Goal: Task Accomplishment & Management: Use online tool/utility

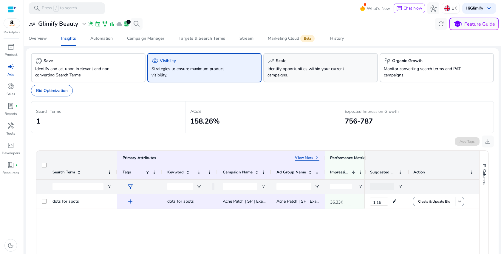
click at [281, 73] on p "Identify opportunities within your current campaigns." at bounding box center [312, 72] width 88 height 13
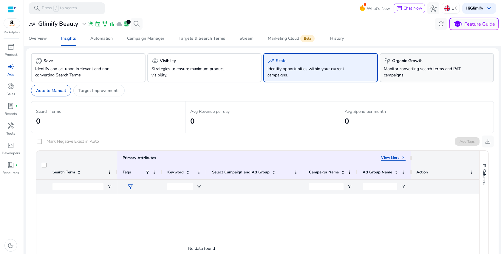
click at [405, 69] on p "Monitor converting search terms and PAT campaigns." at bounding box center [428, 72] width 88 height 13
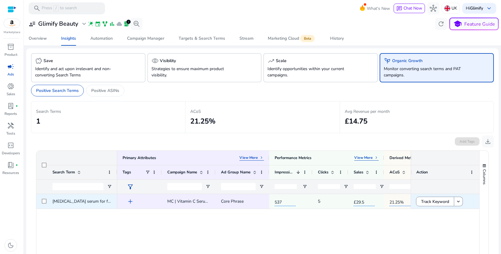
scroll to position [0, 49]
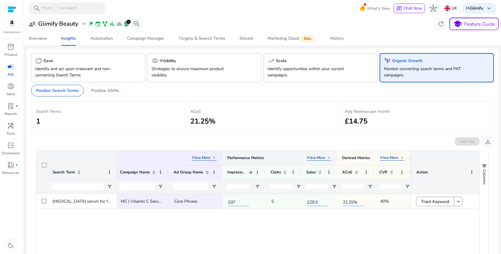
click at [318, 159] on p "View More" at bounding box center [316, 157] width 18 height 5
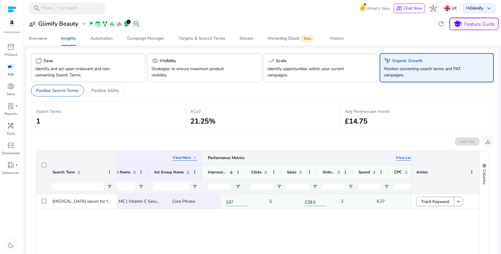
scroll to position [0, 75]
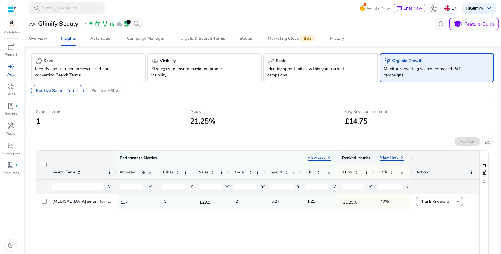
click at [388, 157] on p "View More" at bounding box center [389, 157] width 18 height 5
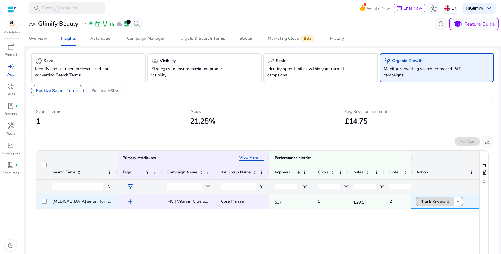
click at [429, 198] on span "Track Keyword" at bounding box center [435, 201] width 28 height 12
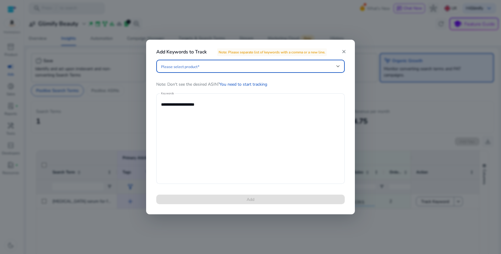
click at [219, 69] on span at bounding box center [248, 66] width 175 height 7
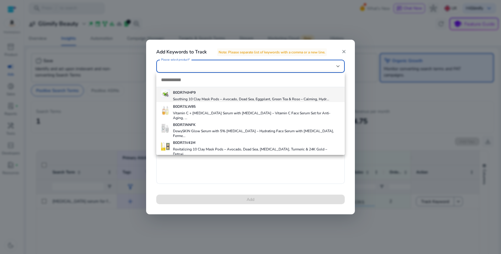
click at [63, 143] on div at bounding box center [250, 127] width 501 height 254
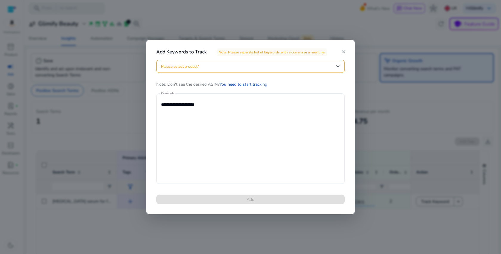
click at [343, 54] on mat-icon "close" at bounding box center [343, 51] width 5 height 5
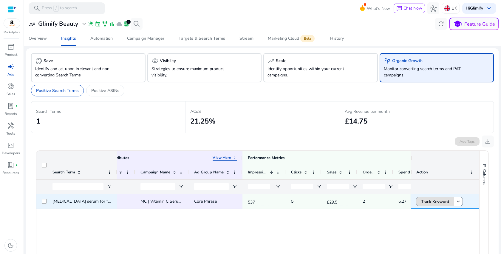
scroll to position [0, 27]
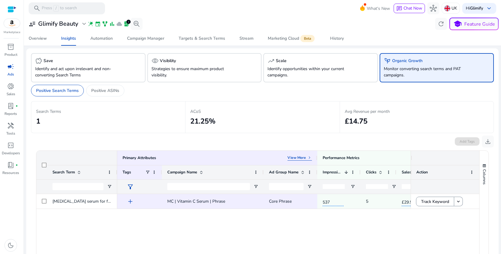
drag, startPoint x: 215, startPoint y: 168, endPoint x: 263, endPoint y: 168, distance: 48.0
click at [263, 168] on div at bounding box center [263, 172] width 2 height 14
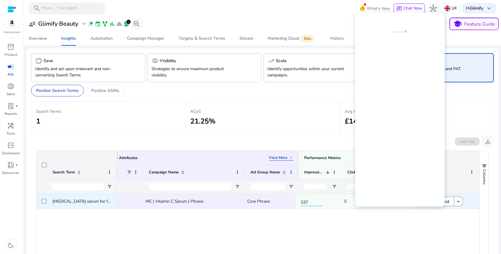
scroll to position [0, 22]
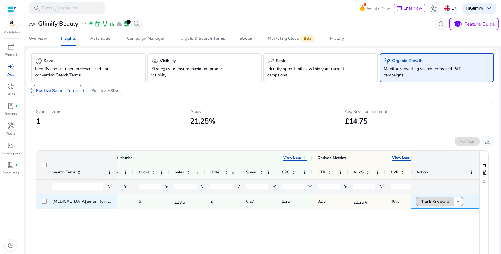
click at [426, 203] on span "Track Keyword" at bounding box center [435, 201] width 28 height 12
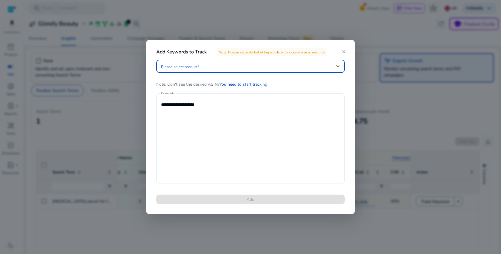
click at [345, 52] on mat-icon "close" at bounding box center [343, 51] width 5 height 5
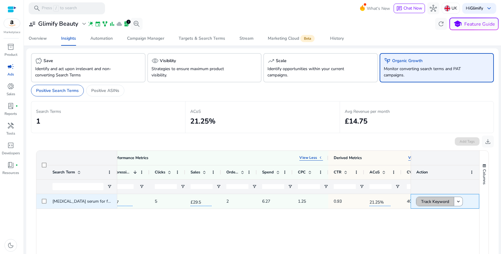
click at [432, 198] on span "Track Keyword" at bounding box center [435, 201] width 28 height 12
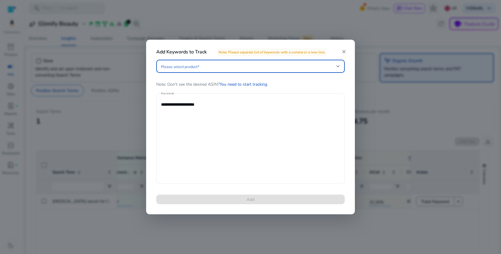
click at [240, 65] on span at bounding box center [248, 66] width 175 height 7
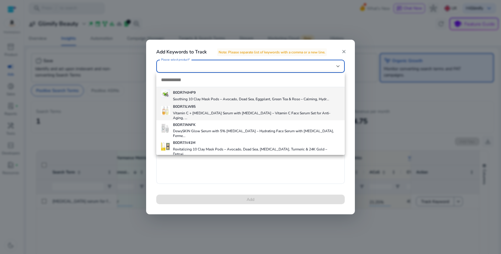
click at [199, 113] on h4 "Vitamin C + Retinol Serum with Hyaluronic Acid – Vitamin C Face Serum Set for A…" at bounding box center [256, 116] width 167 height 10
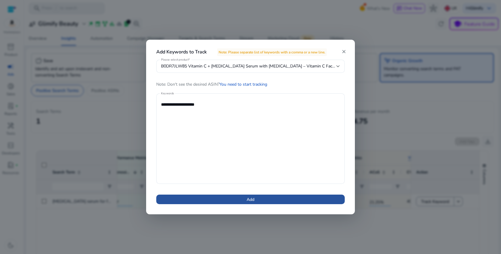
click at [234, 196] on span at bounding box center [250, 199] width 188 height 14
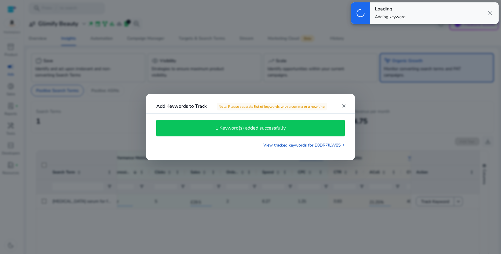
click at [281, 123] on div "1 Keyword(s) added successfully" at bounding box center [251, 128] width 182 height 10
click at [281, 137] on app-sp-alert "1 Keyword(s) added successfully" at bounding box center [250, 128] width 188 height 23
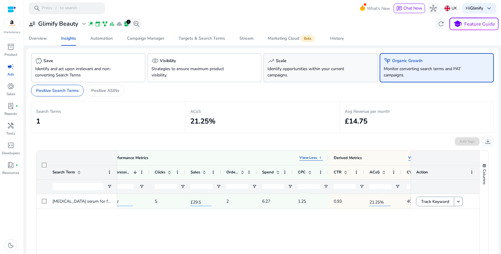
click at [291, 59] on div "trending_up Scale" at bounding box center [321, 60] width 106 height 7
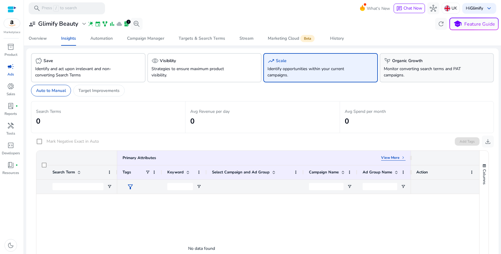
click at [439, 71] on p "Monitor converting search terms and PAT campaigns." at bounding box center [428, 72] width 88 height 13
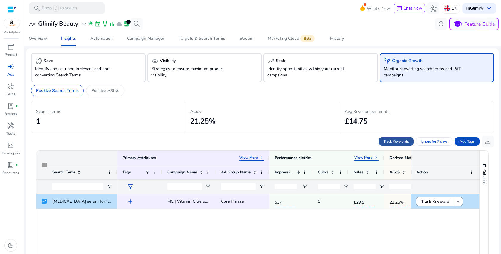
click at [398, 139] on span "Track Keywords" at bounding box center [396, 141] width 25 height 5
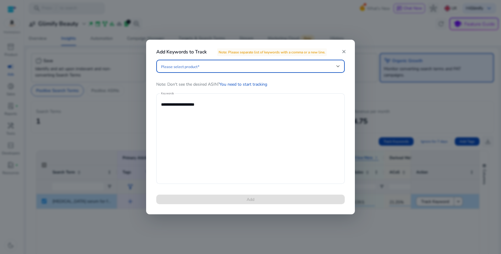
click at [226, 64] on span at bounding box center [248, 66] width 175 height 7
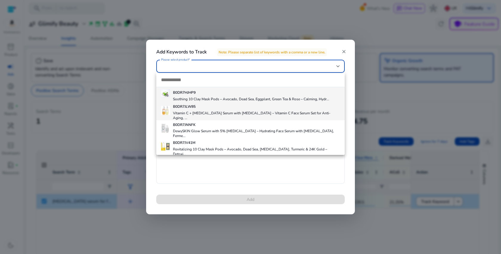
click at [212, 111] on div "B0DR7JLW85 Vitamin C + Retinol Serum with Hyaluronic Acid – Vitamin C Face Seru…" at bounding box center [256, 111] width 167 height 18
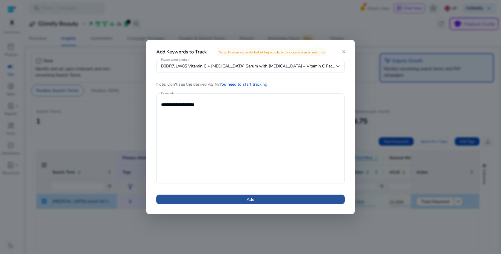
click at [229, 197] on span at bounding box center [250, 199] width 188 height 14
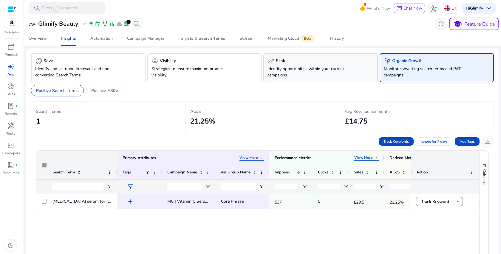
click at [320, 66] on p "Identify opportunities within your current campaigns." at bounding box center [312, 72] width 88 height 13
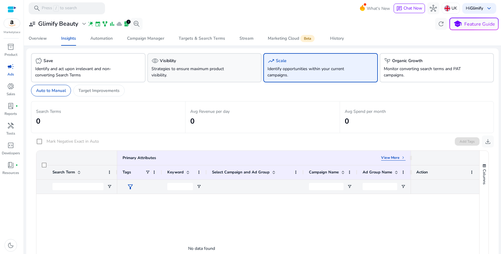
click at [204, 67] on p "Strategies to ensure maximum product visibility." at bounding box center [196, 72] width 88 height 13
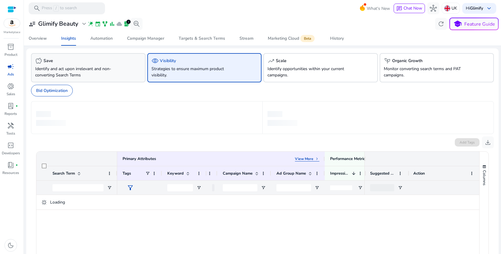
click at [92, 72] on p "Identify and act upon irrelevant and non-converting Search Terms" at bounding box center [79, 72] width 88 height 13
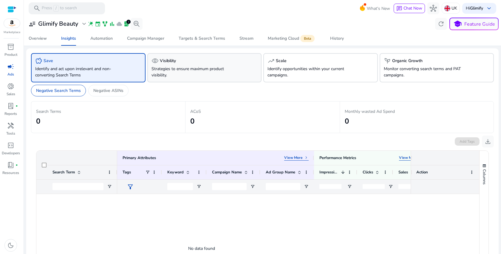
click at [160, 66] on p "Strategies to ensure maximum product visibility." at bounding box center [196, 72] width 88 height 13
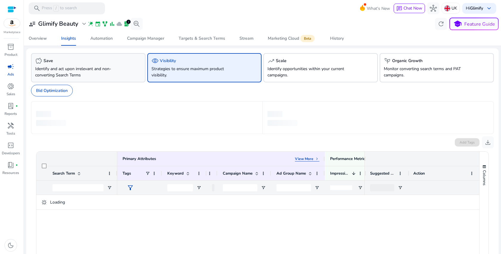
click at [111, 63] on div "savings Save" at bounding box center [88, 60] width 106 height 7
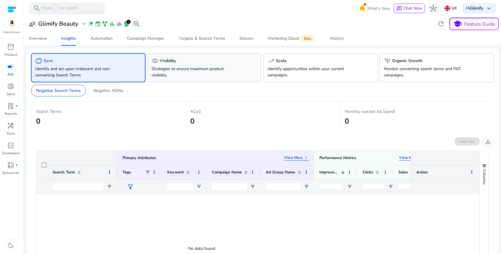
click at [220, 72] on p "Strategies to ensure maximum product visibility." at bounding box center [196, 72] width 88 height 13
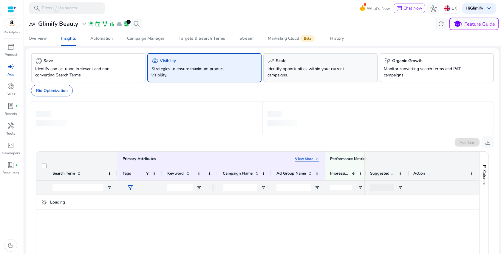
click at [290, 76] on p "Identify opportunities within your current campaigns." at bounding box center [312, 72] width 88 height 13
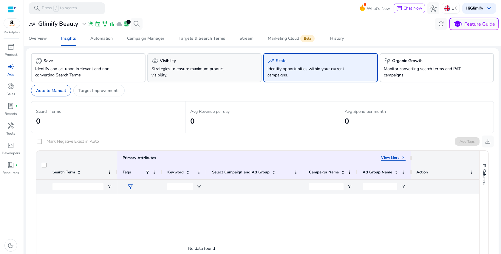
click at [223, 75] on p "Strategies to ensure maximum product visibility." at bounding box center [196, 72] width 88 height 13
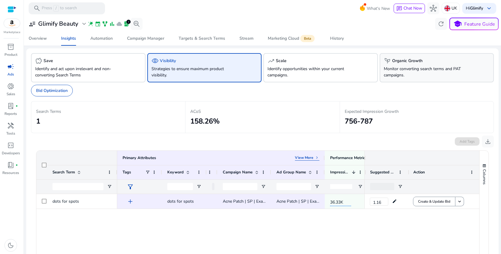
click at [395, 71] on p "Monitor converting search terms and PAT campaigns." at bounding box center [428, 72] width 88 height 13
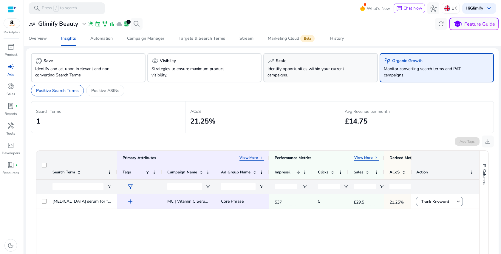
click at [305, 80] on div "trending_up Scale Identify opportunities within your current campaigns." at bounding box center [320, 67] width 115 height 29
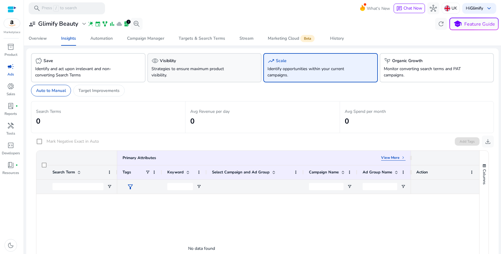
click at [222, 78] on div "visibility Visibility Strategies to ensure maximum product visibility." at bounding box center [204, 67] width 115 height 29
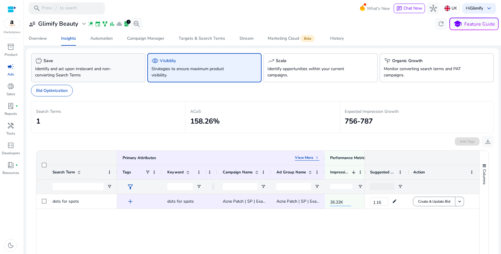
click at [123, 61] on div "savings Save" at bounding box center [88, 60] width 106 height 7
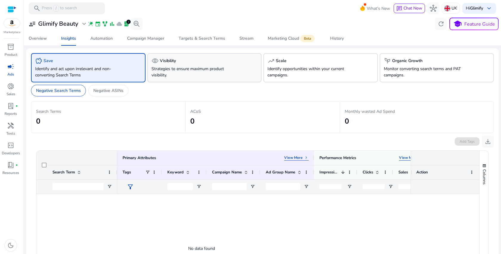
click at [224, 68] on p "Strategies to ensure maximum product visibility." at bounding box center [196, 72] width 88 height 13
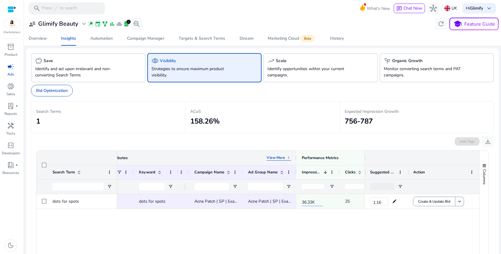
scroll to position [0, 150]
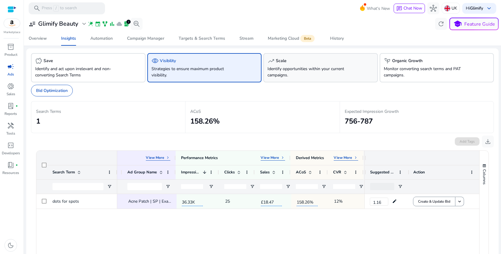
click at [307, 76] on p "Identify opportunities within your current campaigns." at bounding box center [312, 72] width 88 height 13
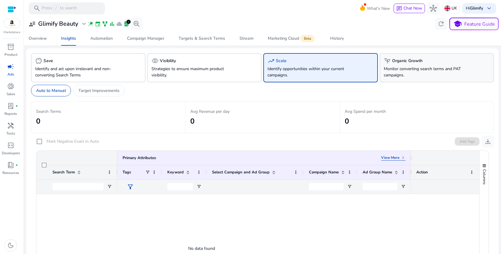
click at [418, 65] on div "psychiatry Organic Growth Monitor converting search terms and PAT campaigns." at bounding box center [437, 67] width 115 height 29
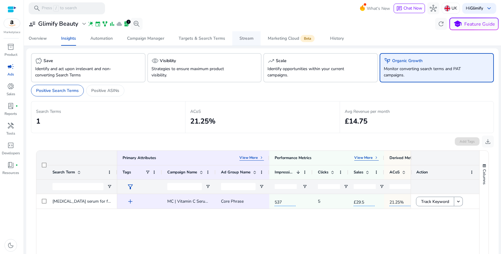
click at [246, 38] on div "Stream" at bounding box center [246, 38] width 14 height 4
click at [10, 69] on span "campaign" at bounding box center [10, 66] width 7 height 7
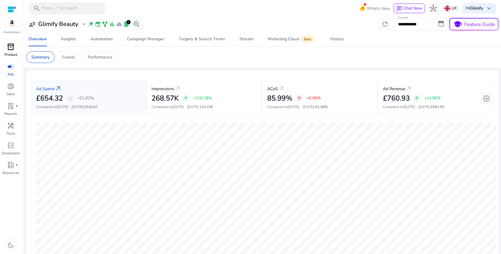
click at [9, 46] on span "inventory_2" at bounding box center [10, 46] width 7 height 7
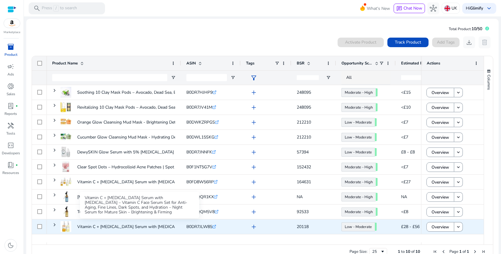
click at [95, 224] on p "Vitamin C + [MEDICAL_DATA] Serum with [MEDICAL_DATA] – Vitamin C Face..." at bounding box center [151, 226] width 149 height 12
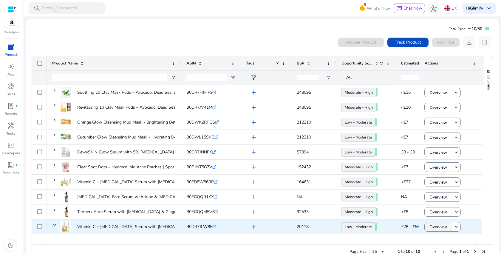
click at [444, 227] on span "Overview" at bounding box center [438, 227] width 18 height 12
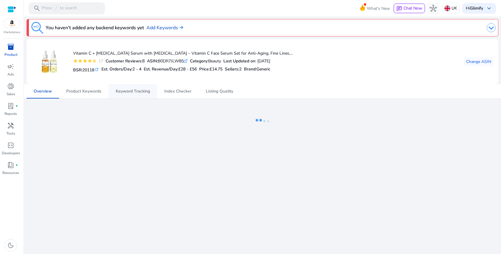
click at [129, 89] on span "Keyword Tracking" at bounding box center [133, 91] width 34 height 4
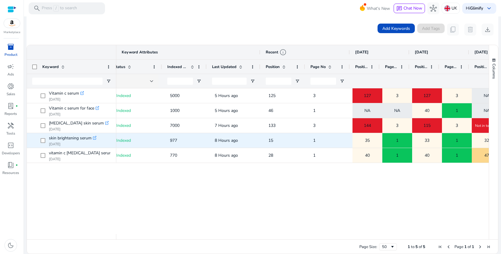
scroll to position [0, 56]
click at [96, 137] on icon at bounding box center [95, 137] width 2 height 2
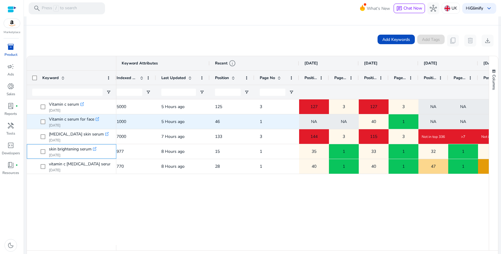
scroll to position [0, 109]
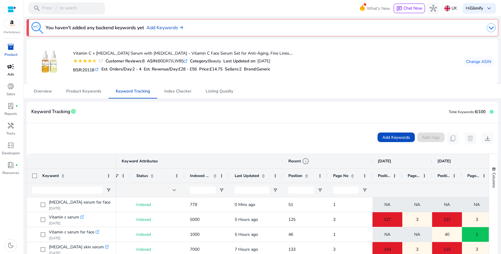
click at [7, 74] on link "campaign Ads" at bounding box center [10, 72] width 21 height 20
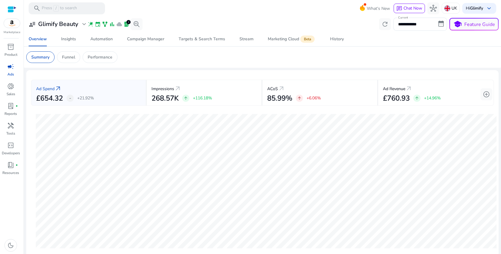
click at [212, 64] on mat-card "Summary Funnel Performance" at bounding box center [262, 57] width 482 height 21
click at [339, 43] on span "History" at bounding box center [337, 39] width 14 height 14
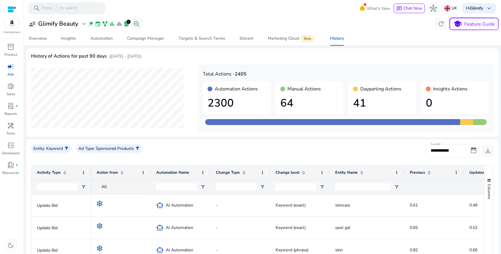
click at [376, 105] on h1 "41" at bounding box center [382, 103] width 58 height 13
click at [295, 103] on h1 "64" at bounding box center [309, 103] width 58 height 13
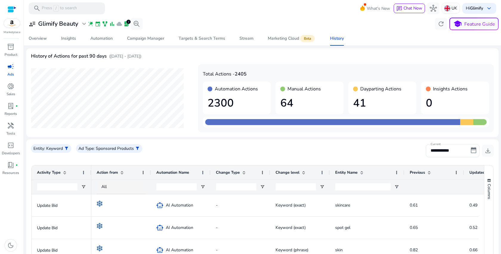
click at [295, 103] on h1 "64" at bounding box center [309, 103] width 58 height 13
click at [242, 104] on h1 "2300" at bounding box center [237, 103] width 58 height 13
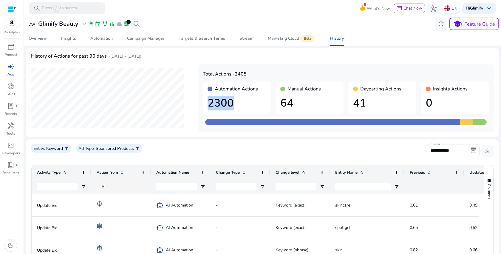
click at [242, 104] on h1 "2300" at bounding box center [237, 103] width 58 height 13
click at [413, 7] on span "Chat Now" at bounding box center [413, 8] width 19 height 6
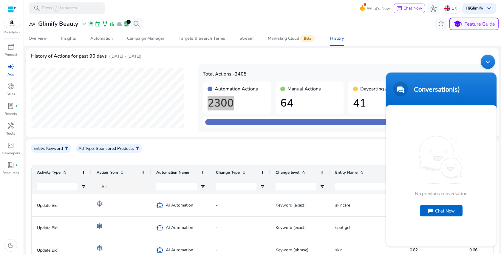
click at [485, 62] on div "Minimize live chat window" at bounding box center [488, 62] width 14 height 14
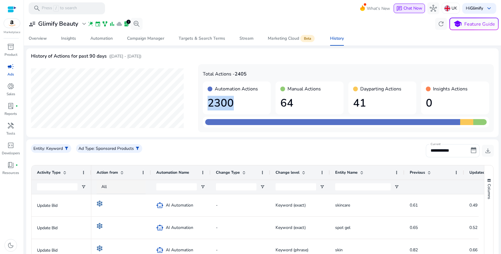
click at [400, 4] on button "chat Chat Now" at bounding box center [409, 9] width 31 height 10
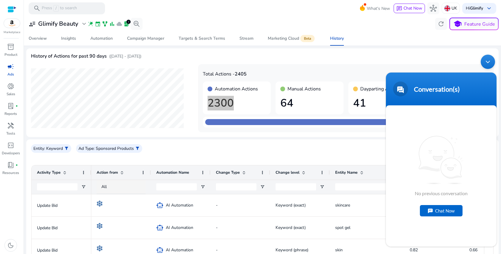
click at [483, 71] on body "Conversation(s) We're online! No previous conversation Chat Now Conversation(s)" at bounding box center [441, 151] width 117 height 198
click at [486, 64] on div "Minimize live chat window" at bounding box center [488, 62] width 14 height 14
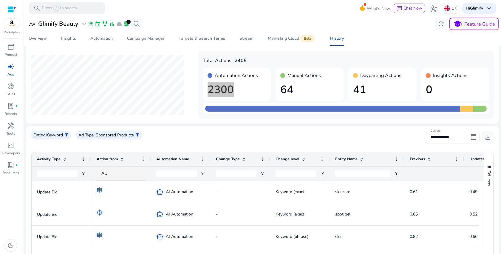
scroll to position [17, 0]
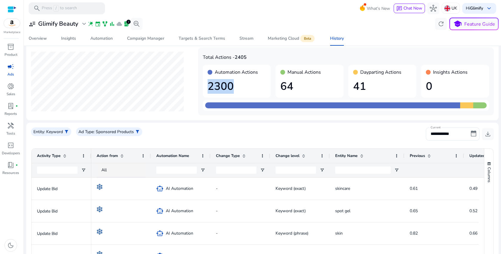
click at [4, 241] on div "dark_mode" at bounding box center [10, 245] width 21 height 17
click at [7, 245] on span "dark_mode" at bounding box center [10, 245] width 7 height 7
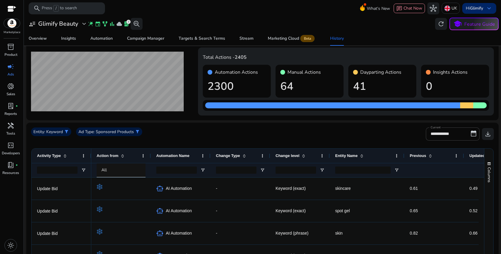
click at [488, 9] on span "keyboard_arrow_down" at bounding box center [489, 8] width 7 height 7
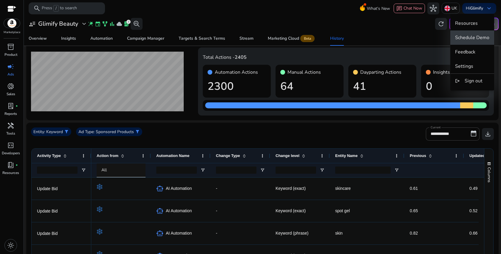
click at [481, 37] on span "Schedule Demo" at bounding box center [472, 37] width 34 height 7
